Goal: Task Accomplishment & Management: Complete application form

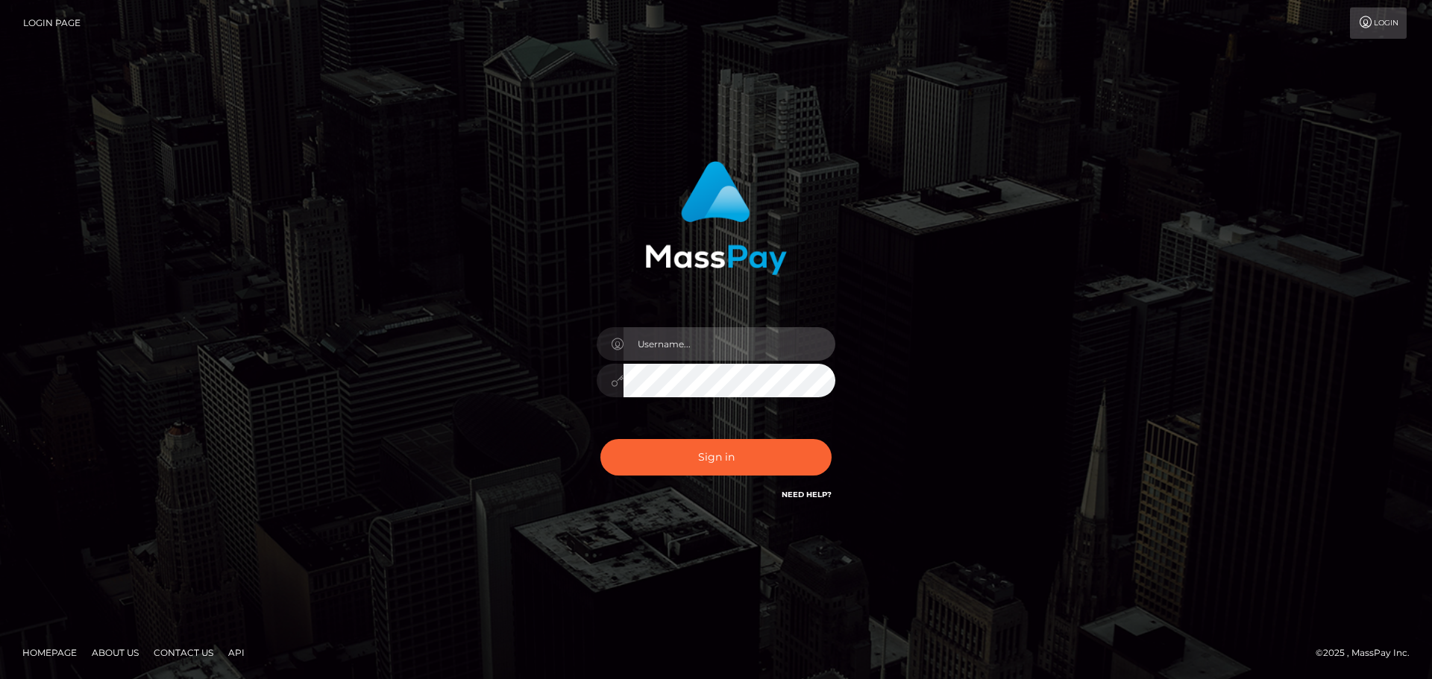
click at [696, 339] on input "text" at bounding box center [730, 344] width 212 height 34
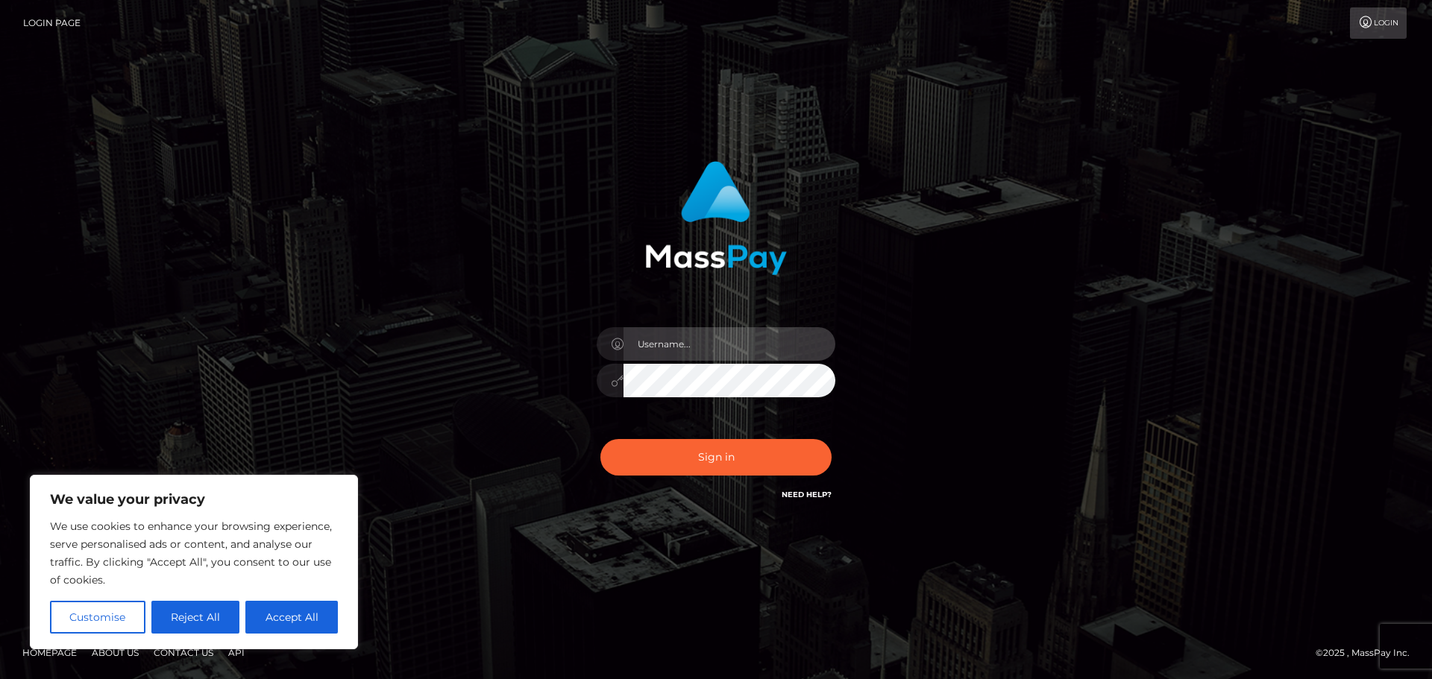
type input "1996-07-11"
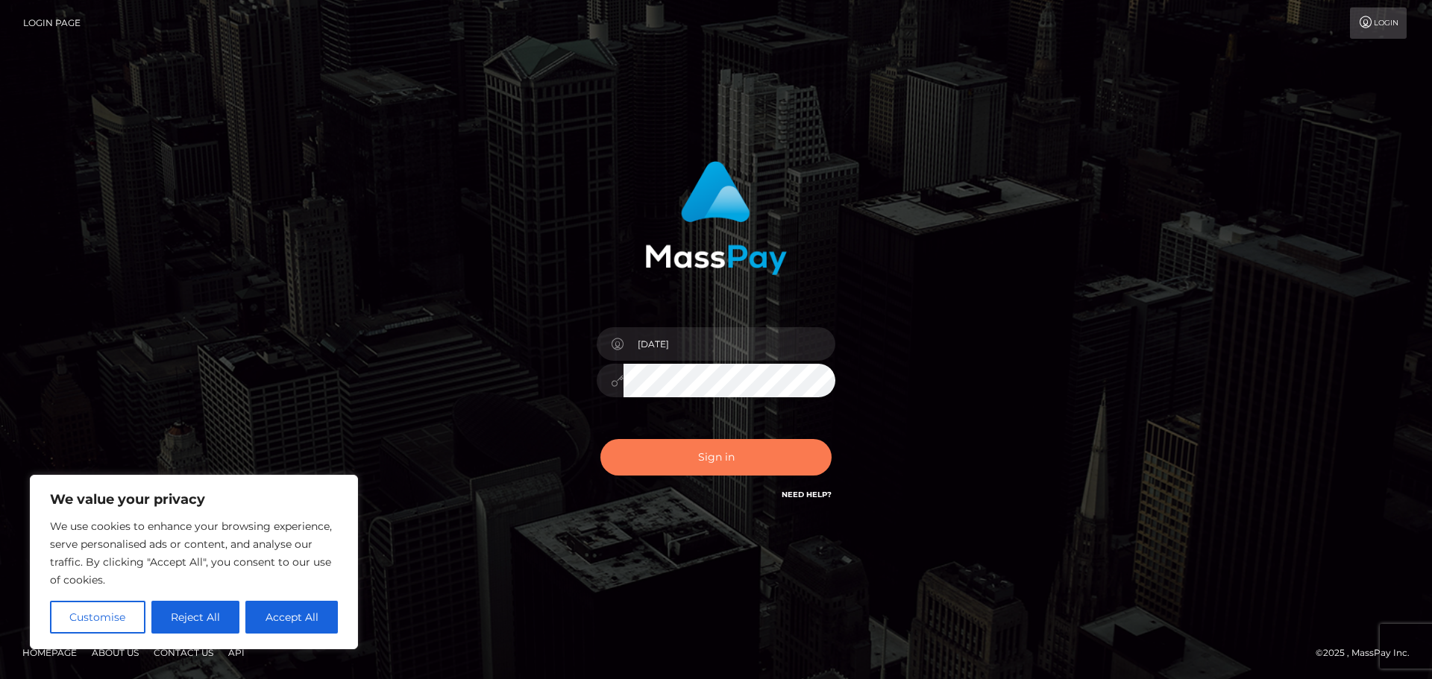
click at [712, 446] on button "Sign in" at bounding box center [715, 457] width 231 height 37
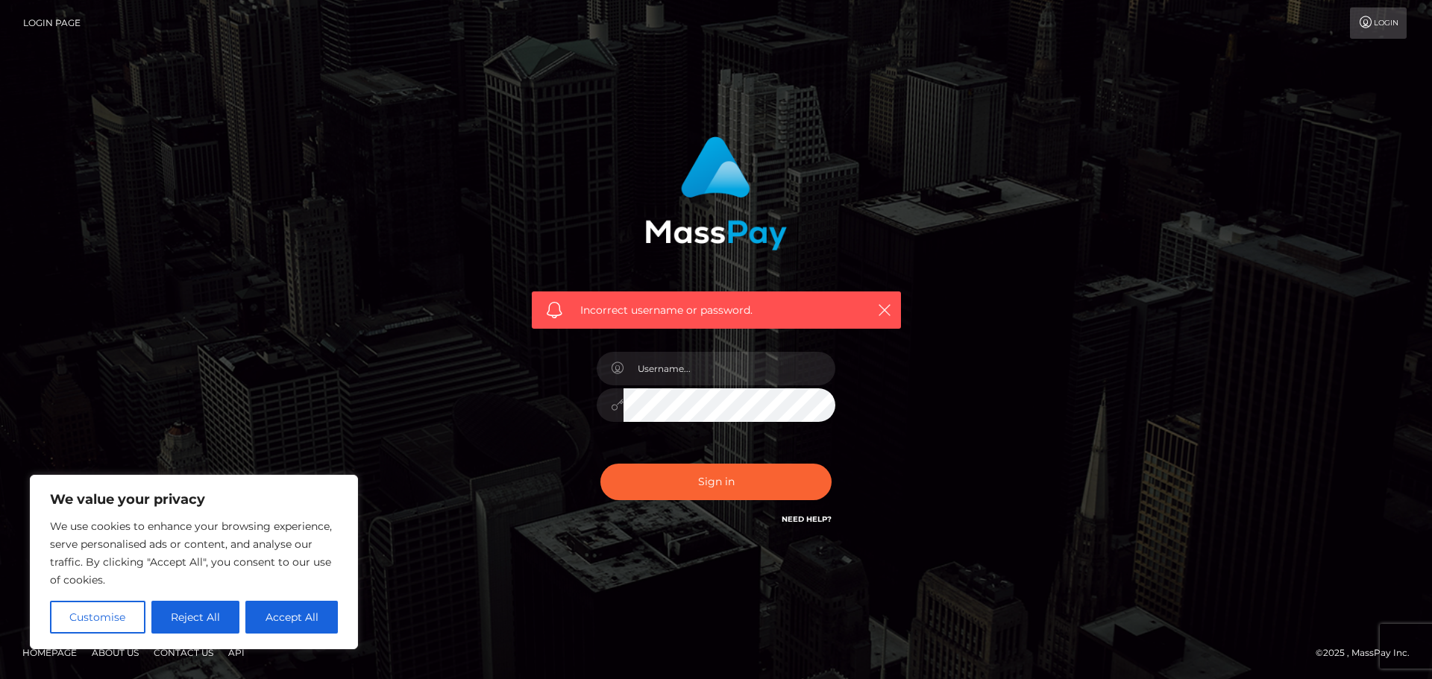
click at [814, 522] on link "Need Help?" at bounding box center [807, 520] width 50 height 10
click at [815, 524] on link "Need Help?" at bounding box center [807, 520] width 50 height 10
click at [889, 308] on icon "button" at bounding box center [884, 310] width 15 height 15
click at [893, 313] on button "button" at bounding box center [884, 310] width 19 height 19
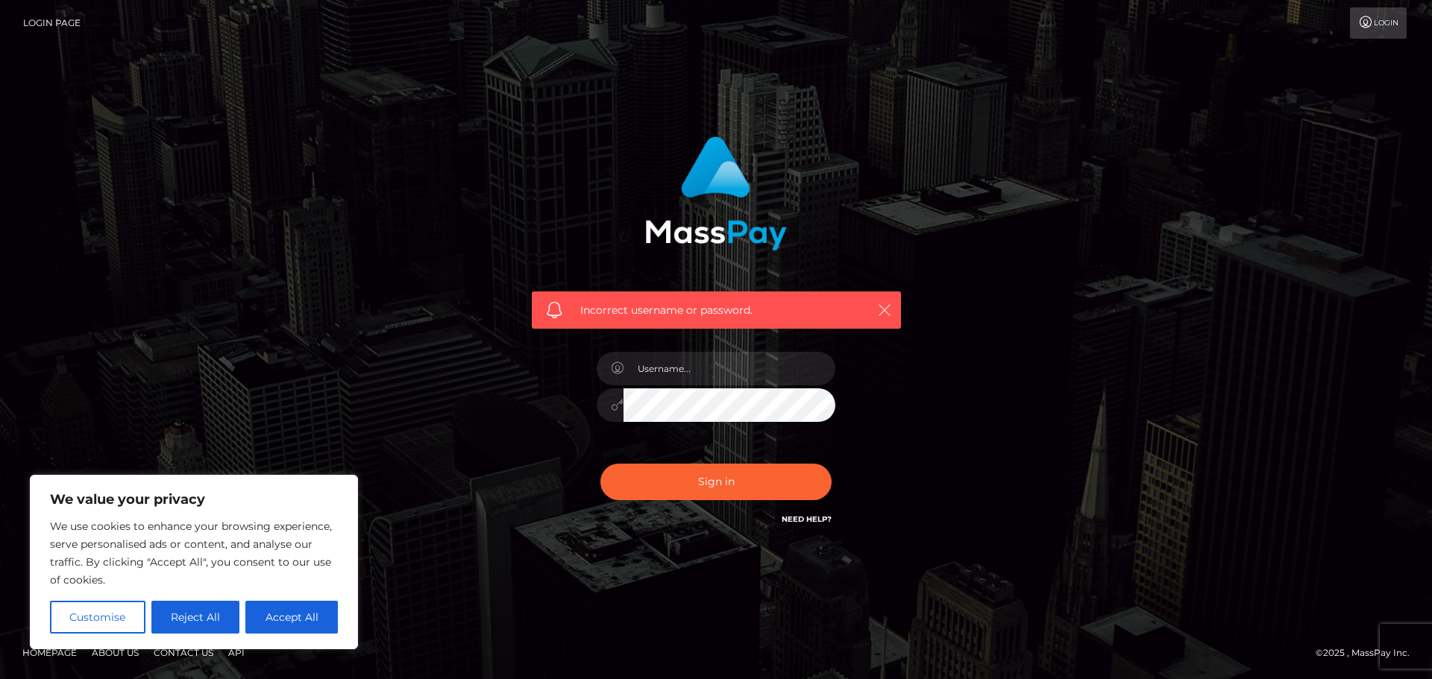
click at [893, 313] on button "button" at bounding box center [884, 310] width 19 height 19
click at [274, 609] on button "Accept All" at bounding box center [291, 617] width 92 height 33
checkbox input "true"
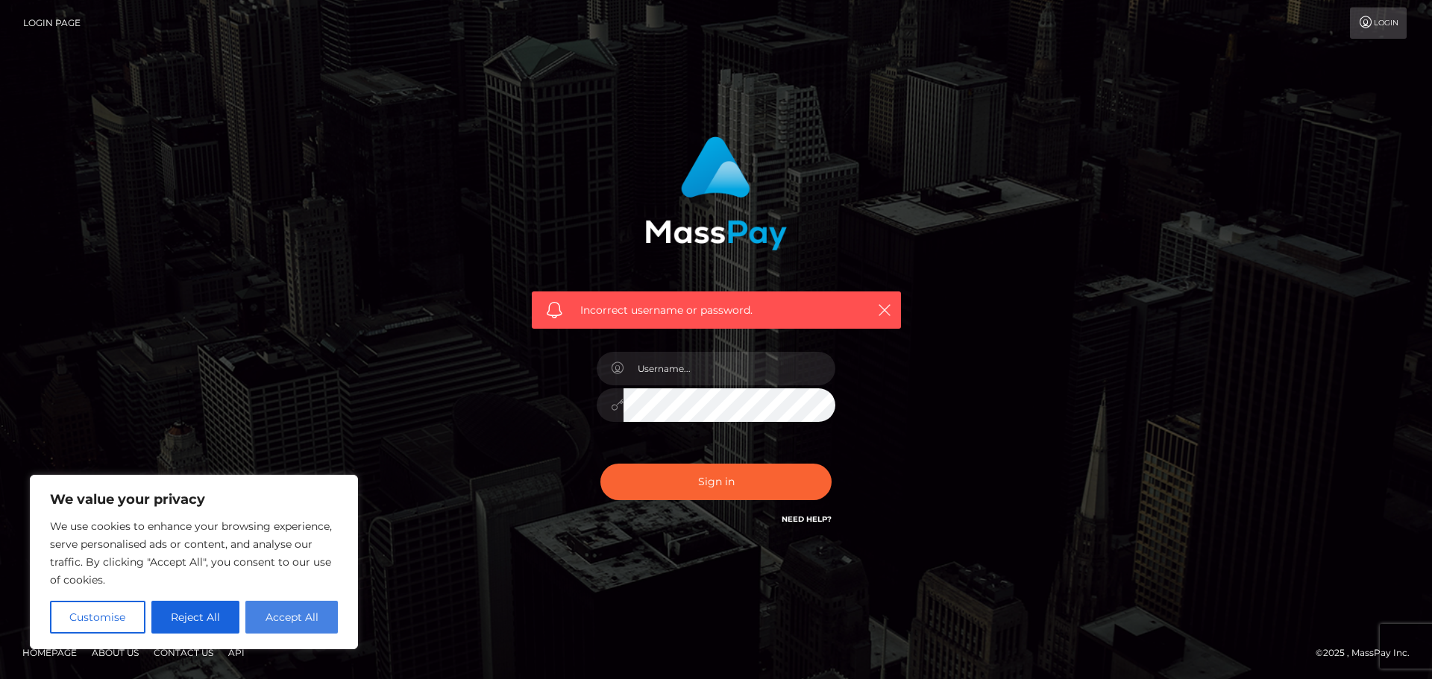
checkbox input "true"
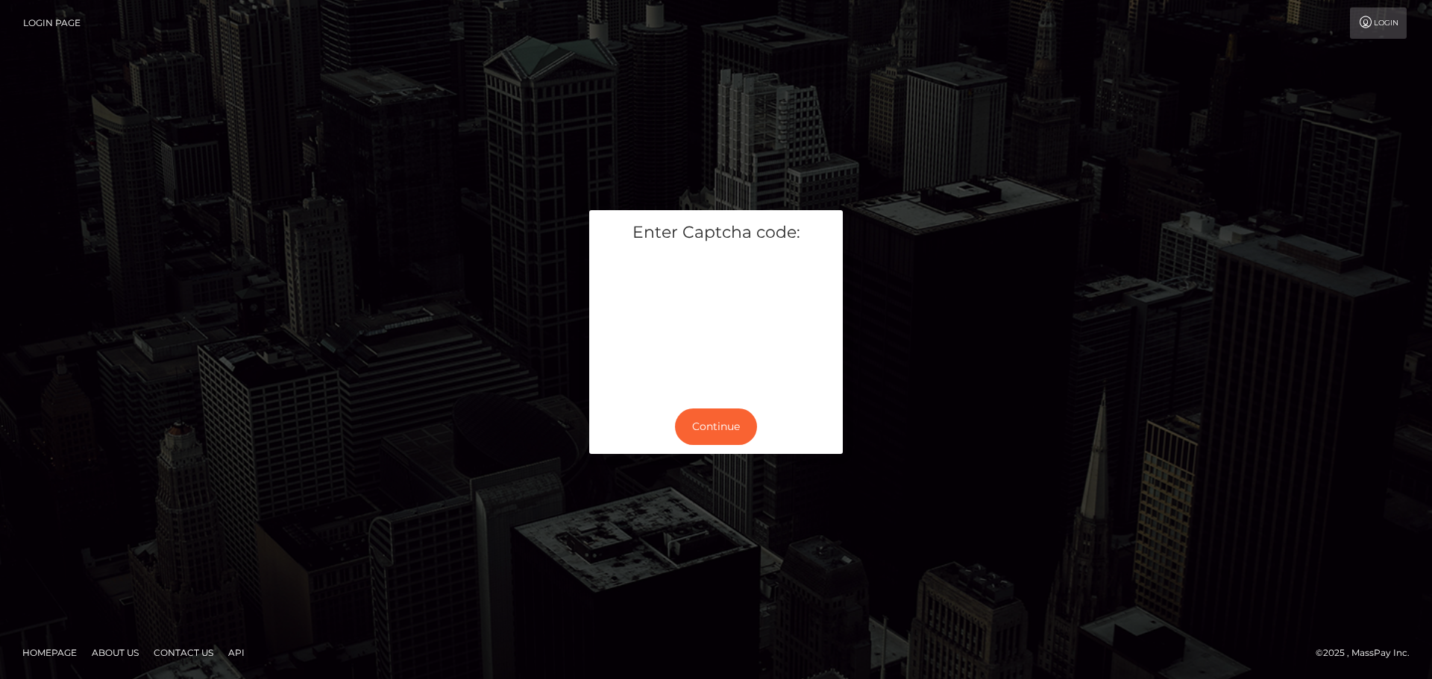
click at [694, 408] on div "Continue" at bounding box center [716, 427] width 254 height 54
click at [703, 426] on button "Continue" at bounding box center [716, 427] width 82 height 37
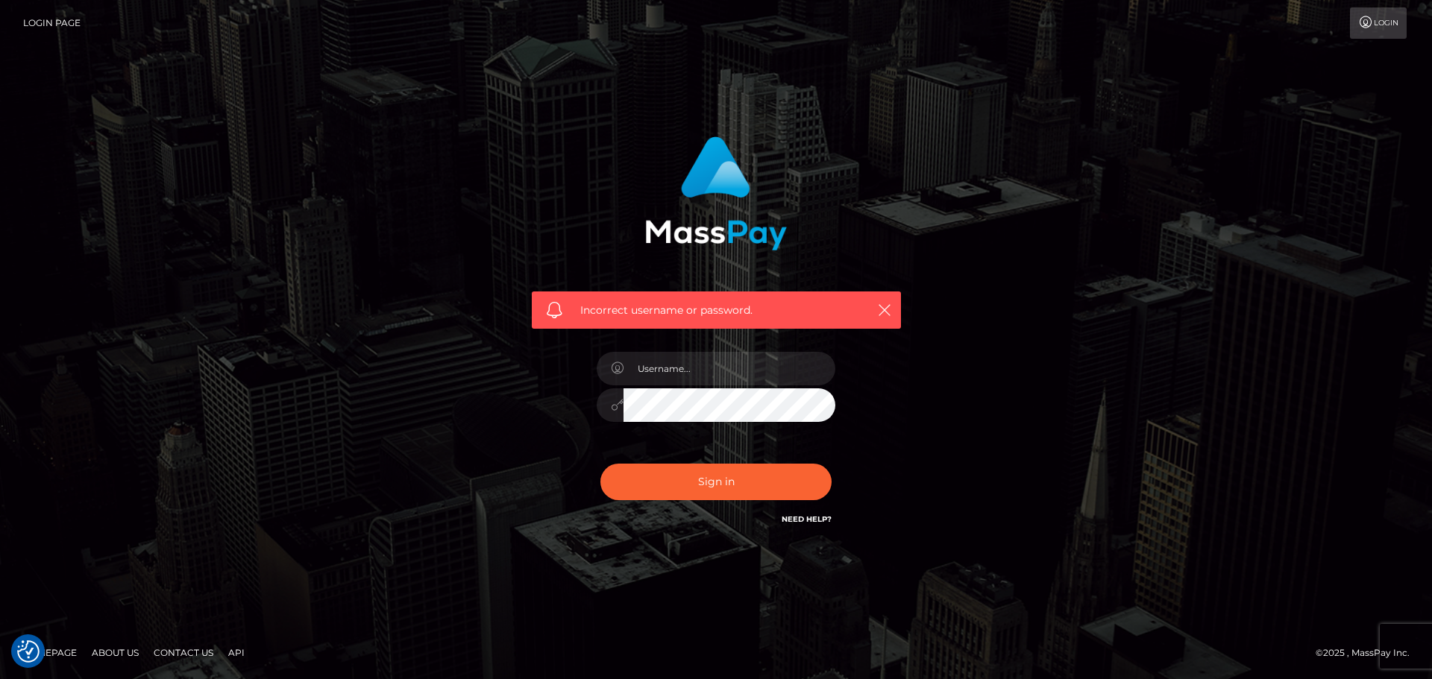
click at [824, 530] on div "Need Help?" at bounding box center [807, 521] width 50 height 19
click at [821, 525] on div "Need Help?" at bounding box center [807, 521] width 50 height 19
click at [820, 521] on link "Need Help?" at bounding box center [807, 520] width 50 height 10
click at [1384, 22] on link "Login" at bounding box center [1378, 22] width 57 height 31
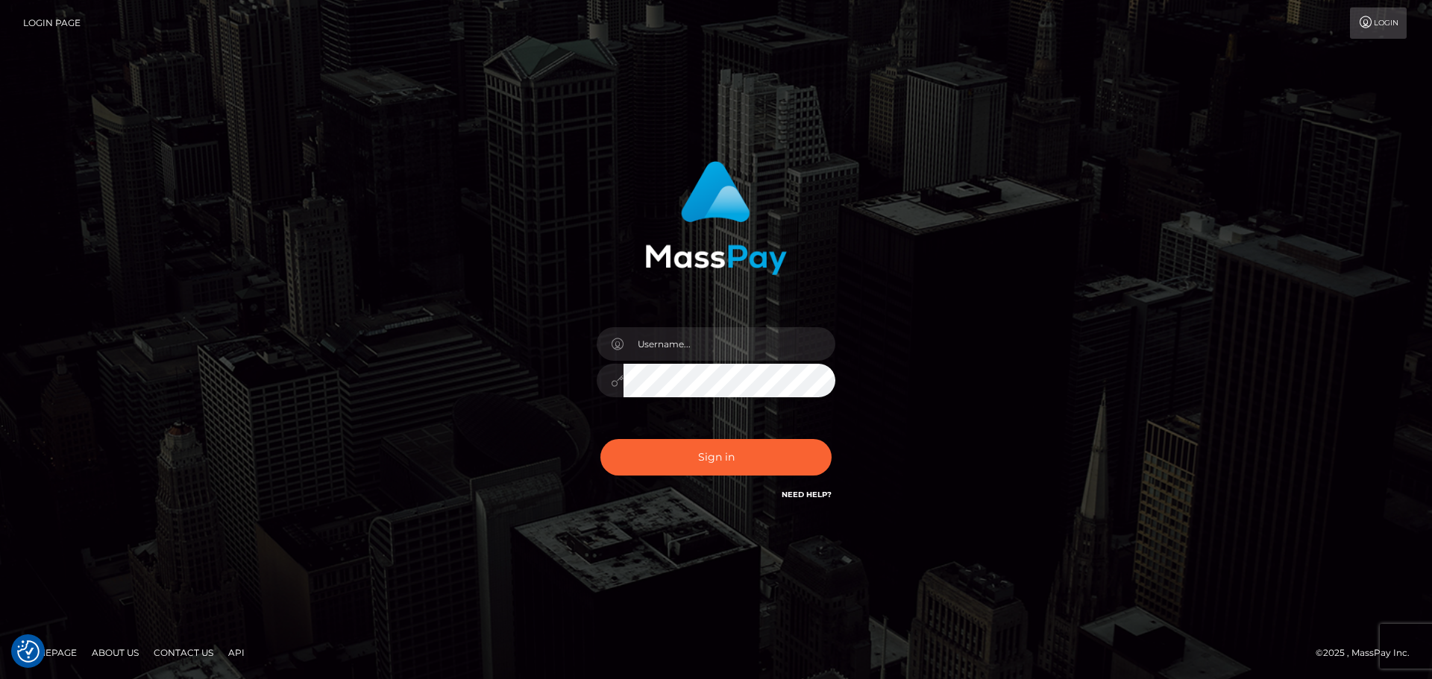
click at [807, 491] on link "Need Help?" at bounding box center [807, 495] width 50 height 10
click at [809, 491] on link "Need Help?" at bounding box center [807, 495] width 50 height 10
click at [809, 495] on link "Need Help?" at bounding box center [807, 495] width 50 height 10
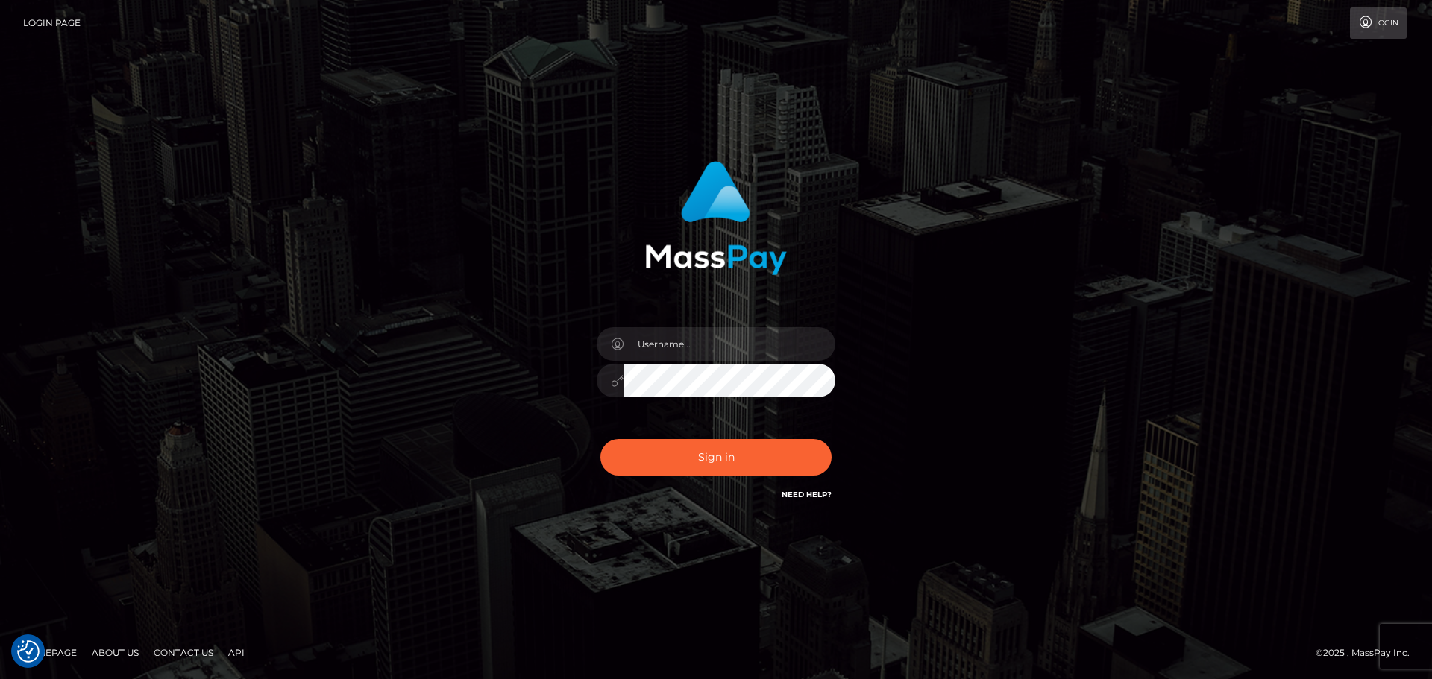
click at [809, 495] on link "Need Help?" at bounding box center [807, 495] width 50 height 10
